Goal: Task Accomplishment & Management: Manage account settings

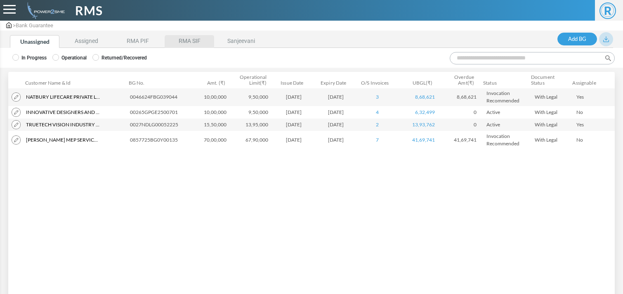
click at [183, 40] on li "RMA SIF" at bounding box center [189, 41] width 49 height 13
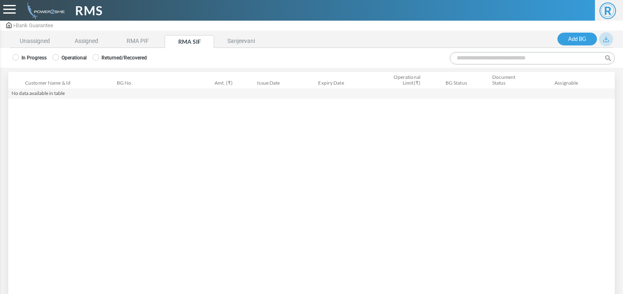
click at [87, 57] on label "Operational" at bounding box center [69, 57] width 34 height 7
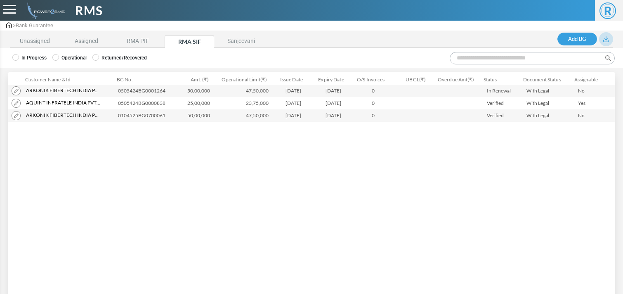
click at [14, 92] on img at bounding box center [16, 90] width 9 height 9
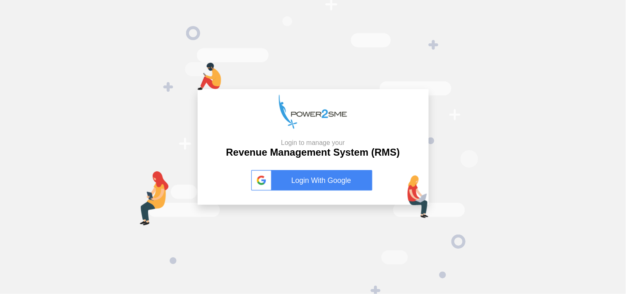
click at [327, 178] on link "Login With Google" at bounding box center [313, 180] width 124 height 21
